Goal: Navigation & Orientation: Find specific page/section

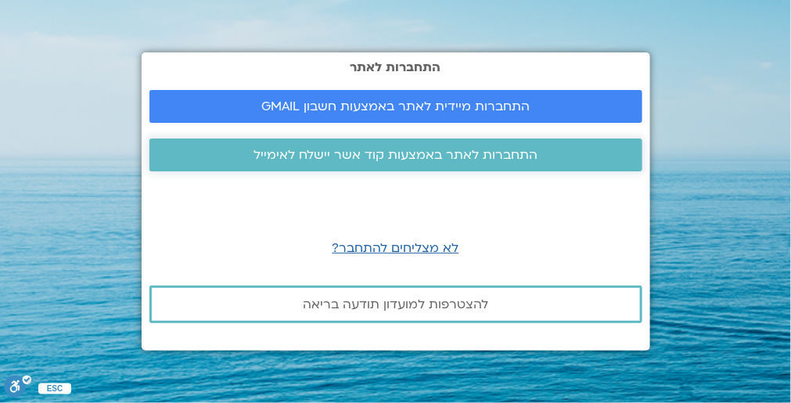
click at [272, 152] on span "התחברות לאתר באמצעות קוד אשר יישלח לאימייל" at bounding box center [396, 155] width 284 height 14
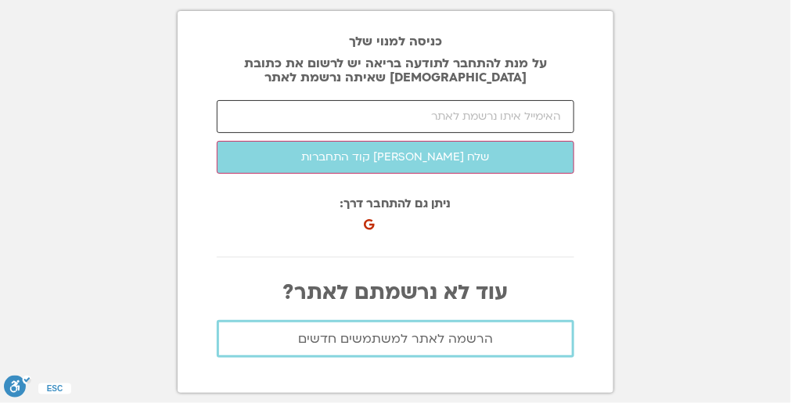
click at [553, 120] on input "email" at bounding box center [396, 116] width 358 height 33
type input "elad200@bezeqint.net"
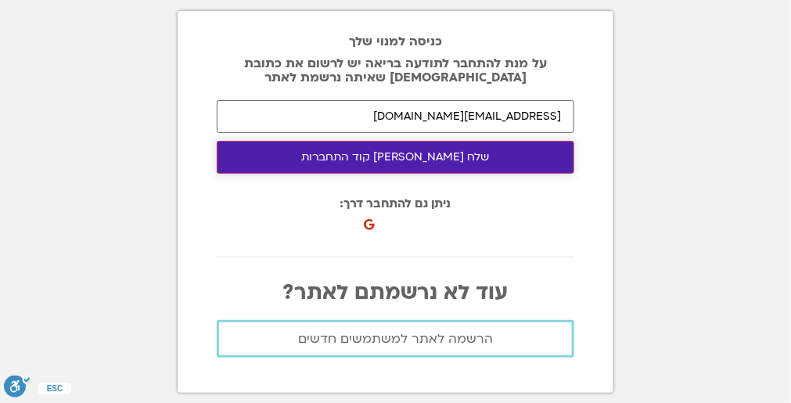
click at [402, 156] on button "שלח לי קוד התחברות" at bounding box center [396, 157] width 358 height 33
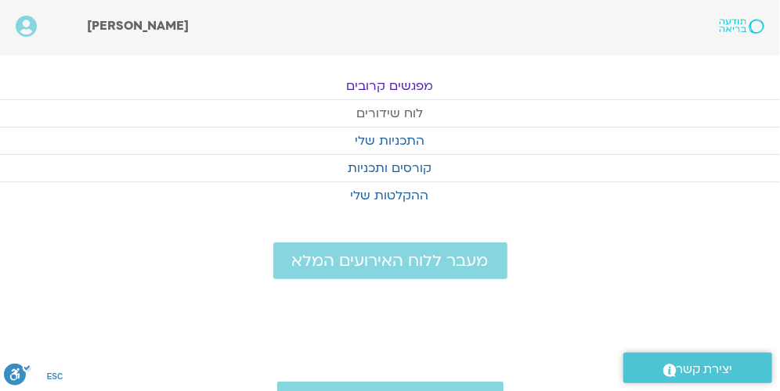
click at [383, 113] on link "לוח שידורים" at bounding box center [390, 113] width 780 height 27
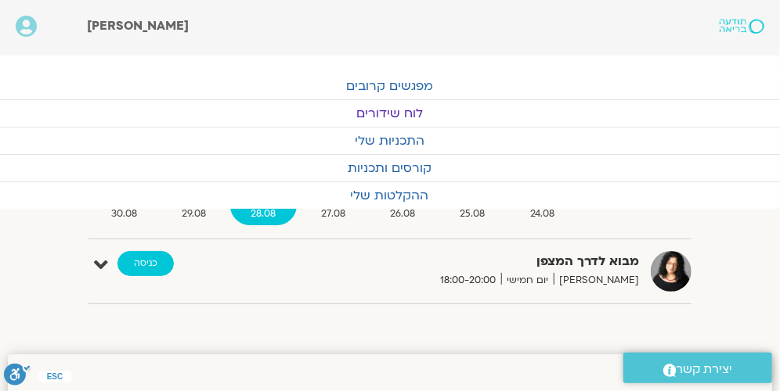
click at [142, 268] on link "כניסה" at bounding box center [145, 263] width 56 height 25
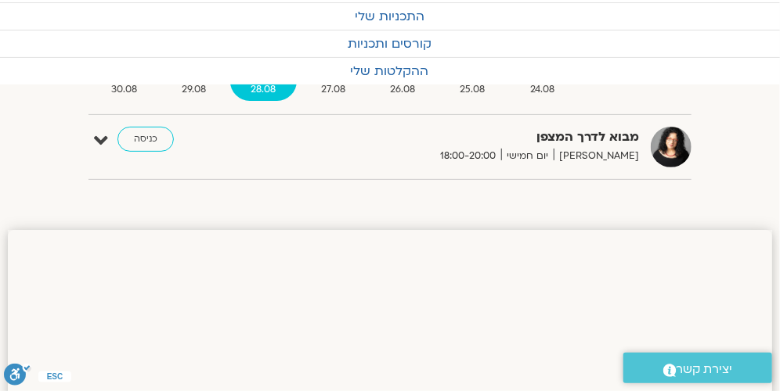
scroll to position [77, 0]
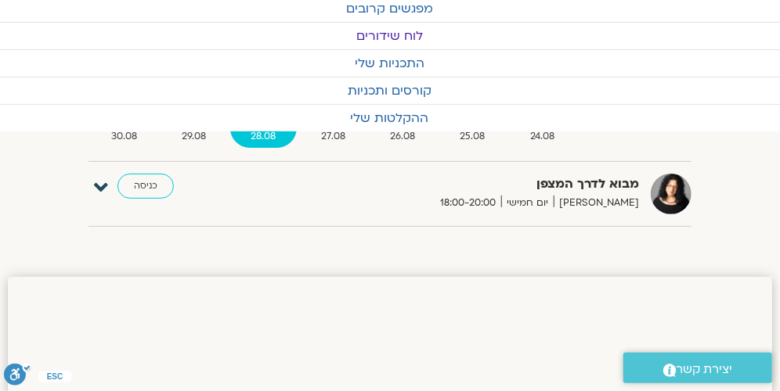
click at [99, 184] on icon at bounding box center [101, 188] width 14 height 22
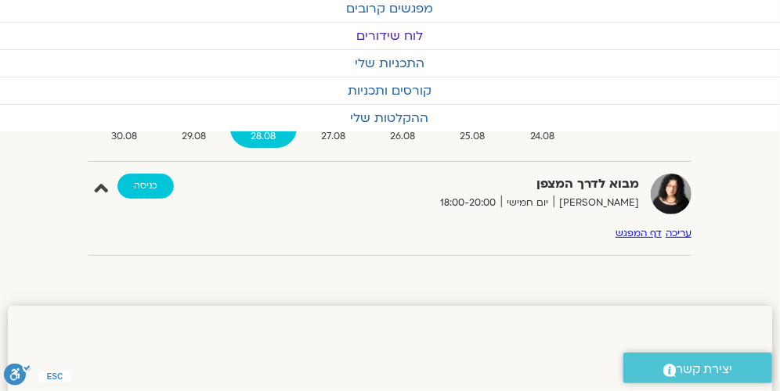
click at [152, 180] on link "כניסה" at bounding box center [145, 186] width 56 height 25
